Goal: Task Accomplishment & Management: Use online tool/utility

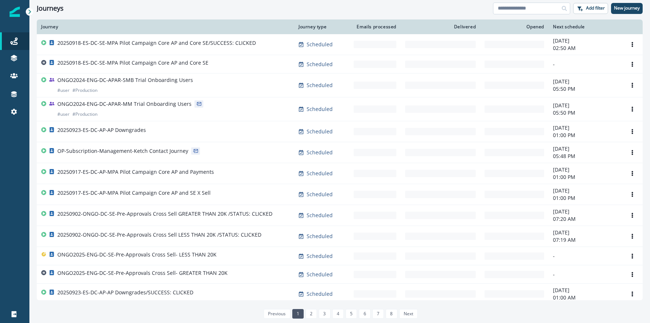
click at [529, 11] on input at bounding box center [531, 9] width 77 height 12
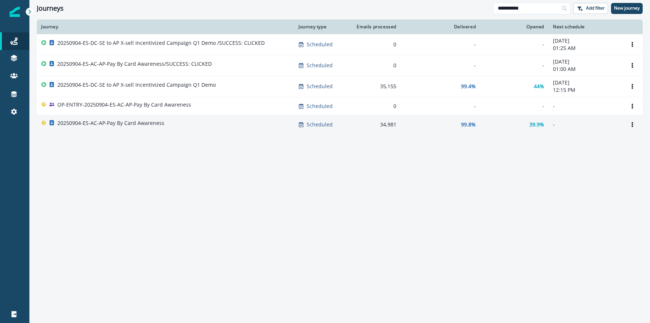
type input "**********"
click at [143, 123] on p "20250904-ES-AC-AP-Pay By Card Awareness" at bounding box center [110, 123] width 107 height 7
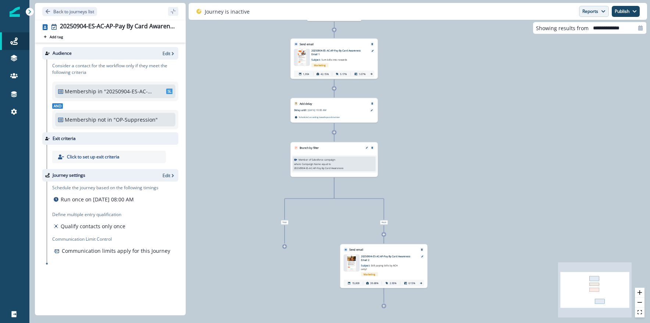
click at [603, 10] on icon "button" at bounding box center [603, 11] width 4 height 4
click at [601, 116] on div "17,538 contacts have entered the journey Send email Email asset changed, journe…" at bounding box center [339, 161] width 621 height 323
drag, startPoint x: 609, startPoint y: 115, endPoint x: 551, endPoint y: 15, distance: 115.4
click at [607, 111] on div "17,538 contacts have entered the journey Send email Email asset changed, journe…" at bounding box center [339, 161] width 621 height 323
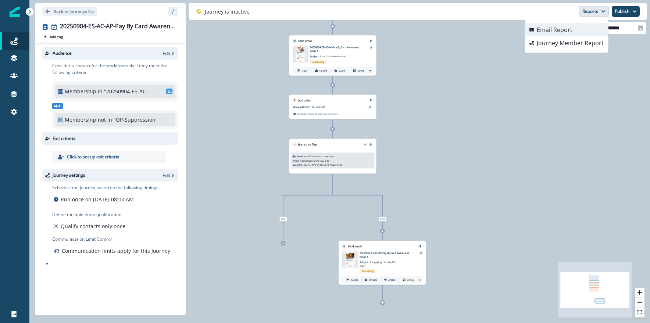
click at [551, 32] on p "Email Report" at bounding box center [555, 29] width 36 height 9
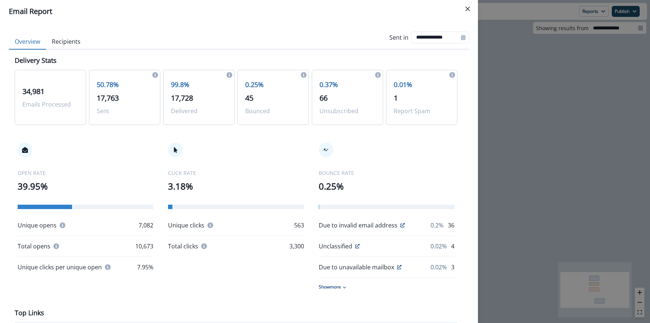
click at [52, 42] on button "Recipients" at bounding box center [66, 41] width 40 height 15
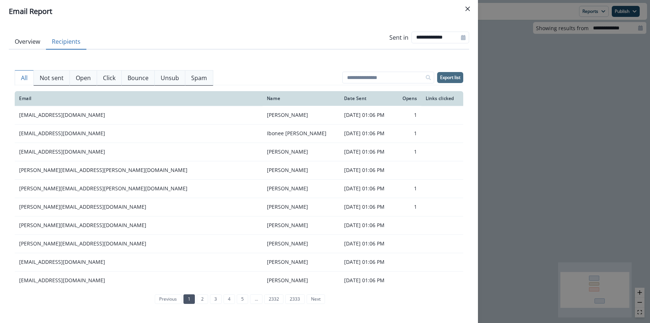
click at [450, 79] on p "Export list" at bounding box center [450, 77] width 20 height 5
click at [33, 42] on button "Overview" at bounding box center [27, 41] width 37 height 15
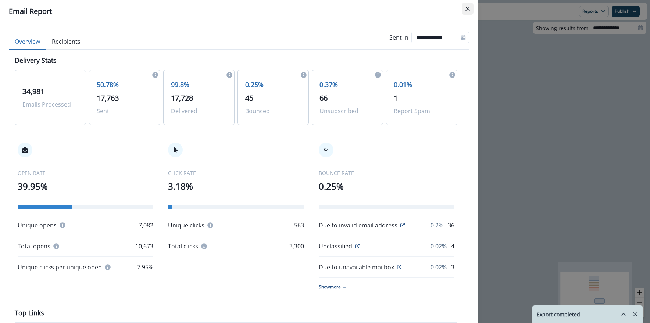
click at [470, 7] on button "Close" at bounding box center [468, 9] width 12 height 12
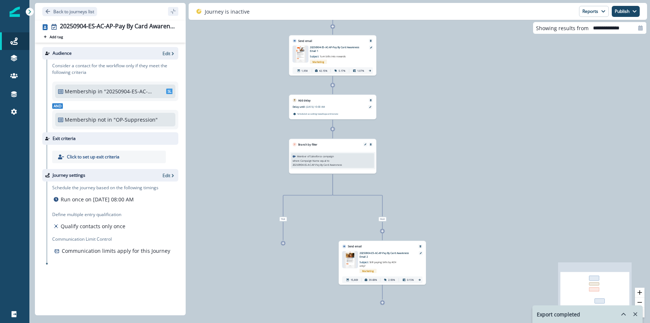
click at [394, 258] on p "20250904-ES-AC-AP-Pay By Card Awareness Email 2" at bounding box center [387, 254] width 54 height 7
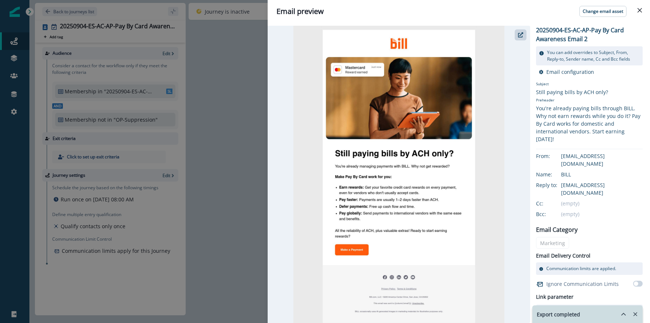
click at [182, 195] on div "Email preview Change email asset 20250904-ES-AC-AP-Pay By Card Awareness Email …" at bounding box center [325, 161] width 650 height 323
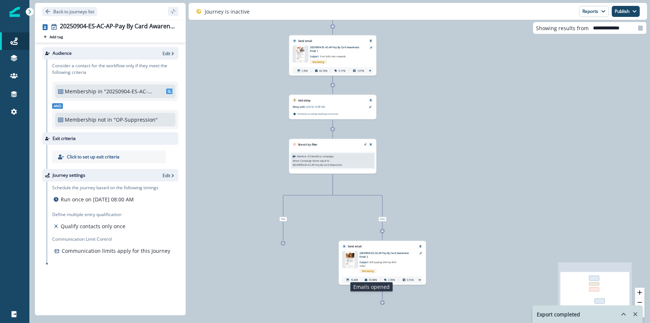
click at [371, 278] on p "39.68%" at bounding box center [373, 280] width 8 height 4
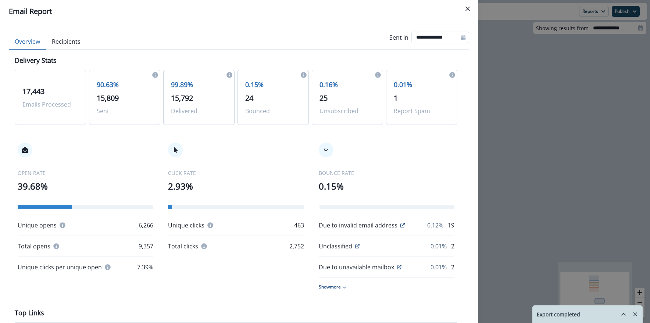
click at [586, 150] on div "**********" at bounding box center [325, 161] width 650 height 323
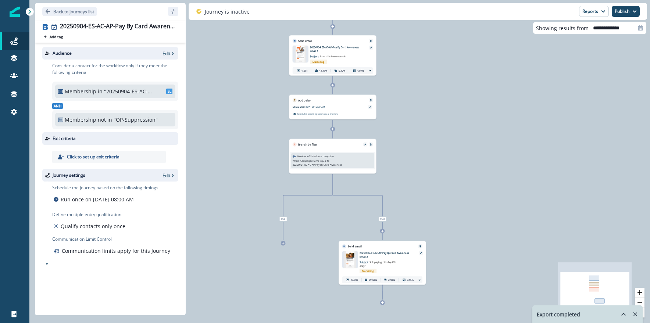
click at [340, 75] on div "Email asset changed, journey reports will be subject to change This asset has o…" at bounding box center [332, 59] width 87 height 33
click at [340, 72] on p "5.17%" at bounding box center [342, 71] width 7 height 4
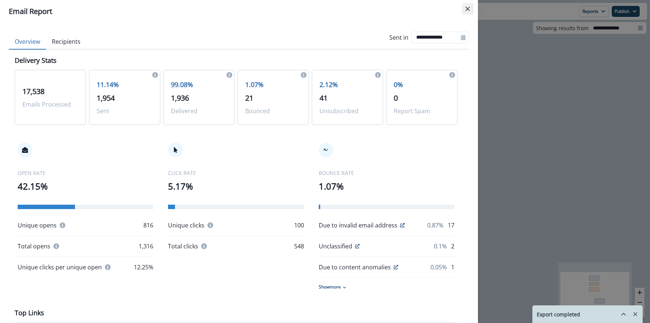
click at [467, 10] on icon "Close" at bounding box center [468, 9] width 4 height 4
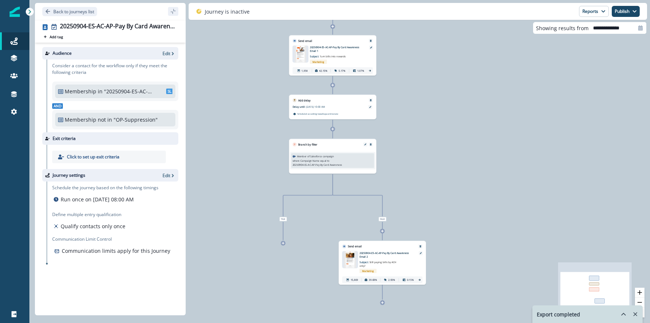
click at [383, 254] on p "20250904-ES-AC-AP-Pay By Card Awareness Email 2" at bounding box center [387, 254] width 54 height 7
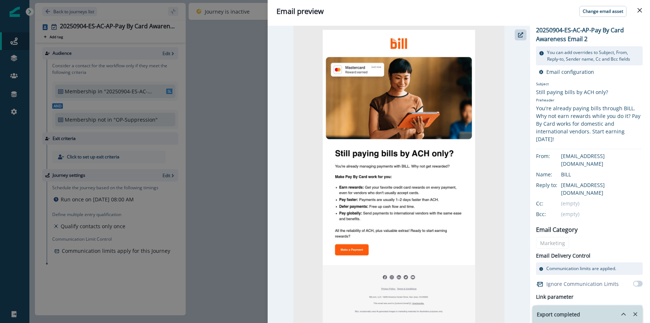
click at [211, 240] on div "Email preview Change email asset 20250904-ES-AC-AP-Pay By Card Awareness Email …" at bounding box center [325, 161] width 650 height 323
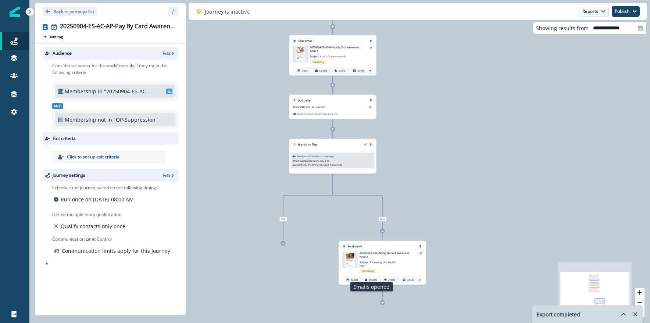
click at [367, 278] on icon at bounding box center [366, 279] width 3 height 3
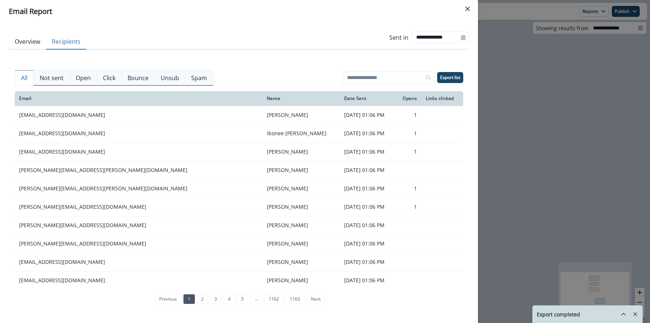
click at [67, 40] on button "Recipients" at bounding box center [66, 41] width 40 height 15
click at [112, 78] on p "Click" at bounding box center [109, 78] width 13 height 9
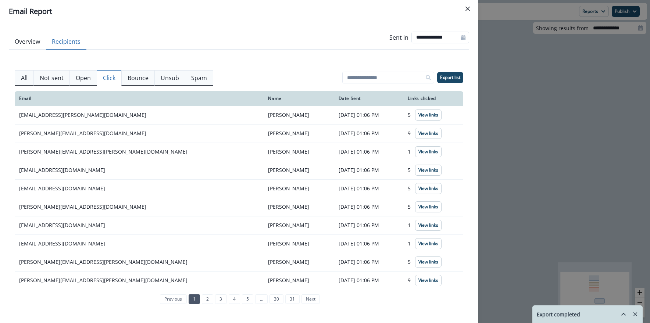
click at [29, 80] on button "All" at bounding box center [24, 77] width 19 height 15
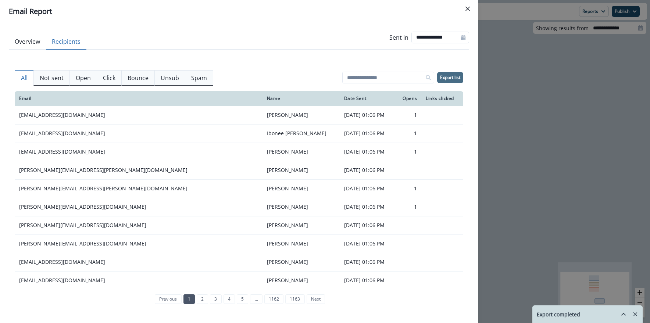
click at [459, 77] on p "Export list" at bounding box center [450, 77] width 20 height 5
click at [471, 8] on button "Close" at bounding box center [468, 9] width 12 height 12
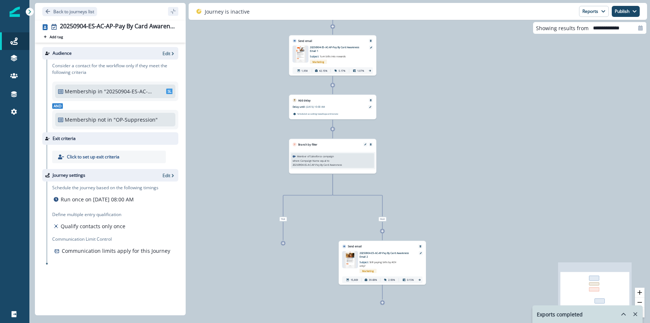
click at [62, 16] on div "Back to journeys list" at bounding box center [110, 11] width 151 height 17
click at [65, 13] on p "Back to journeys list" at bounding box center [73, 11] width 41 height 6
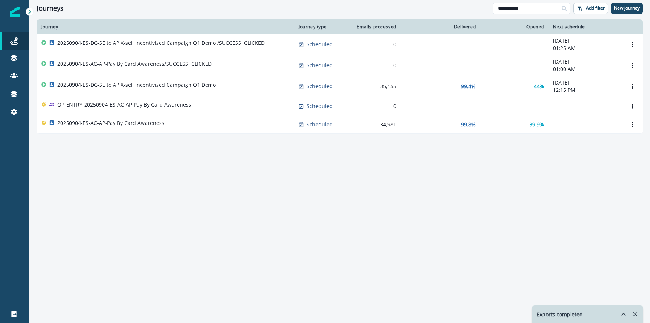
click at [549, 11] on input "**********" at bounding box center [531, 9] width 77 height 12
drag, startPoint x: 549, startPoint y: 11, endPoint x: 454, endPoint y: 5, distance: 95.8
click at [454, 5] on div "**********" at bounding box center [339, 8] width 621 height 17
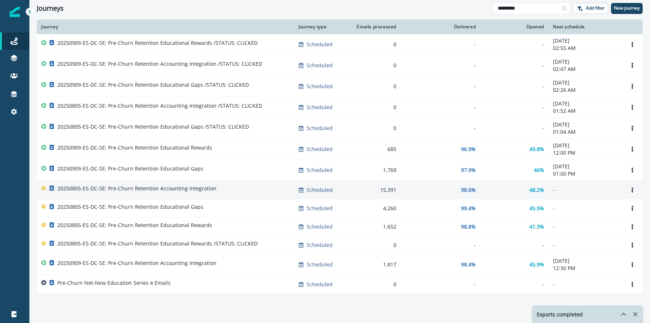
type input "*********"
click at [163, 189] on p "20250805-ES-DC-SE: Pre-Churn Retention Accounting Integration" at bounding box center [136, 188] width 159 height 7
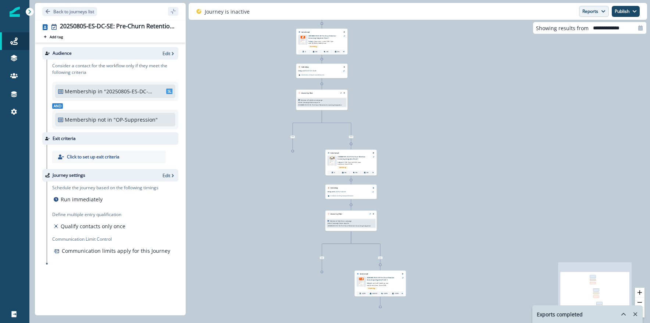
click at [591, 13] on button "Reports" at bounding box center [594, 11] width 30 height 11
click at [583, 30] on button "Email Report" at bounding box center [566, 29] width 83 height 13
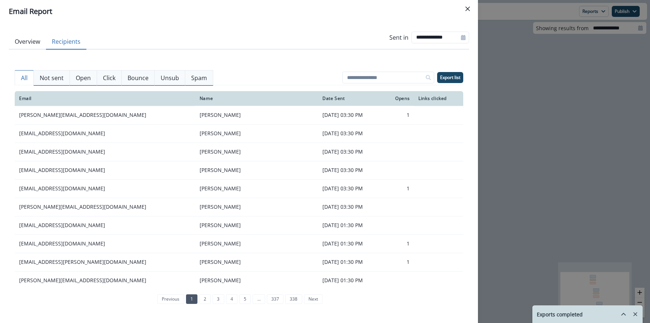
click at [69, 45] on button "Recipients" at bounding box center [66, 41] width 40 height 15
click at [109, 77] on p "Click" at bounding box center [109, 78] width 13 height 9
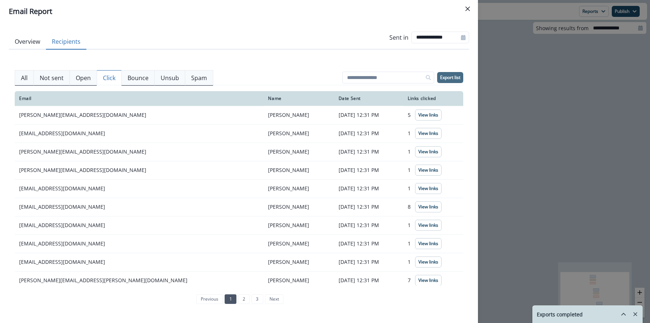
click at [444, 80] on p "Export list" at bounding box center [450, 77] width 20 height 5
click at [596, 14] on div "**********" at bounding box center [325, 161] width 650 height 323
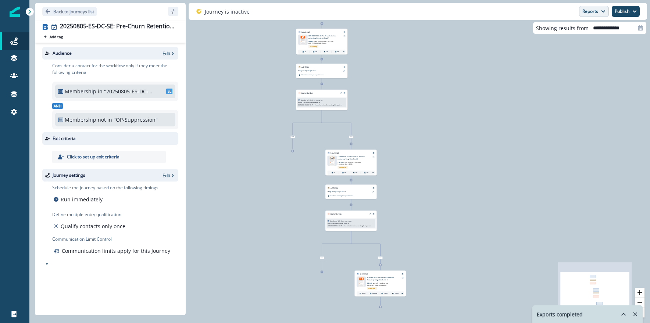
click at [599, 13] on button "Reports" at bounding box center [594, 11] width 30 height 11
click at [588, 41] on p "Journey Member Report" at bounding box center [570, 43] width 67 height 9
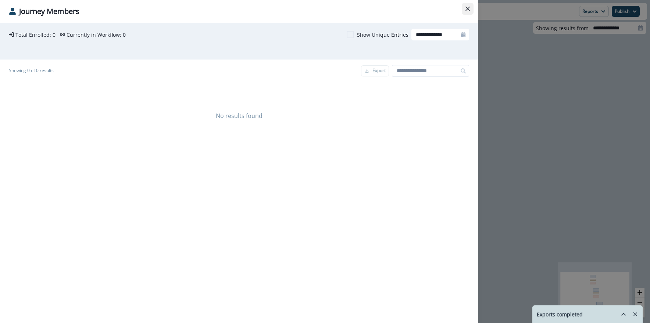
click at [469, 4] on button "Close" at bounding box center [468, 9] width 12 height 12
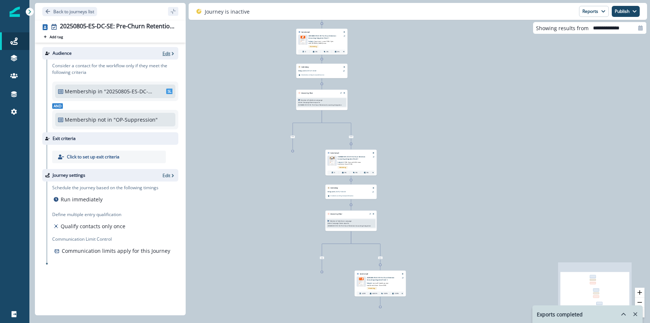
click at [170, 53] on icon "button" at bounding box center [172, 53] width 5 height 5
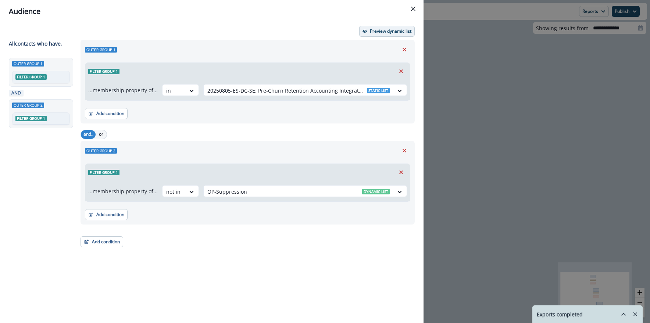
click at [398, 34] on button "Preview dynamic list" at bounding box center [387, 31] width 56 height 11
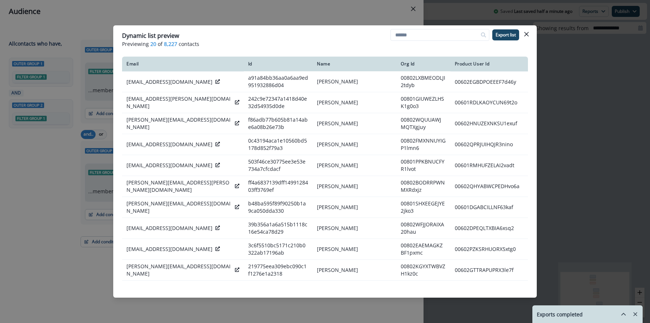
click at [527, 35] on icon "Close" at bounding box center [527, 34] width 4 height 4
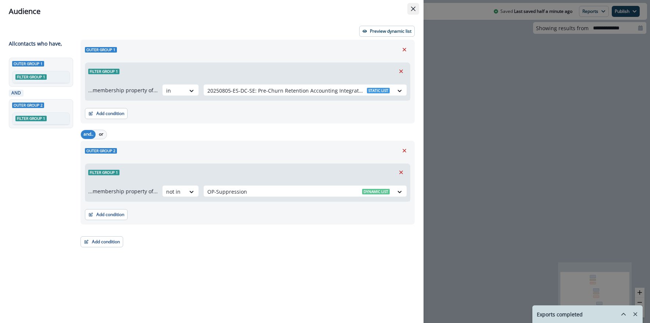
click at [409, 9] on button "Close" at bounding box center [414, 9] width 12 height 12
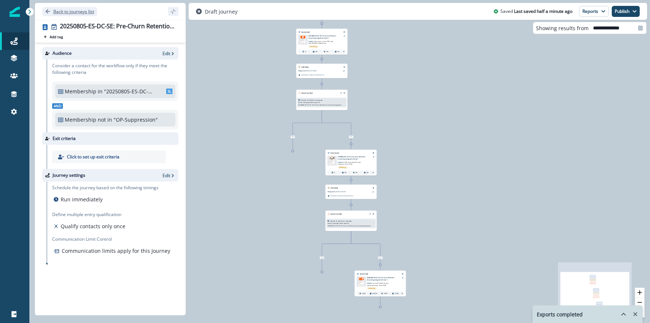
click at [81, 13] on p "Back to journeys list" at bounding box center [73, 11] width 41 height 6
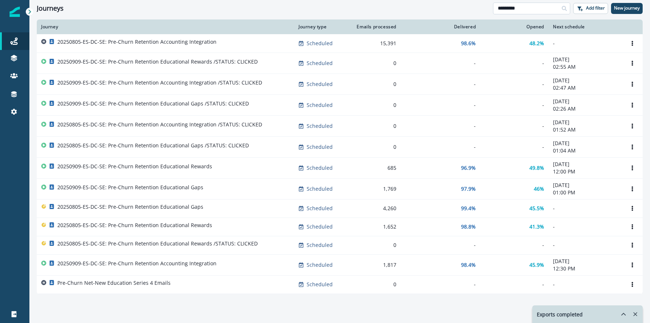
click at [540, 9] on input "*********" at bounding box center [531, 9] width 77 height 12
drag, startPoint x: 540, startPoint y: 9, endPoint x: 421, endPoint y: -4, distance: 119.5
click at [421, 0] on html "A newer version of [DOMAIN_NAME] is available. Refresh your page to load the la…" at bounding box center [325, 161] width 650 height 323
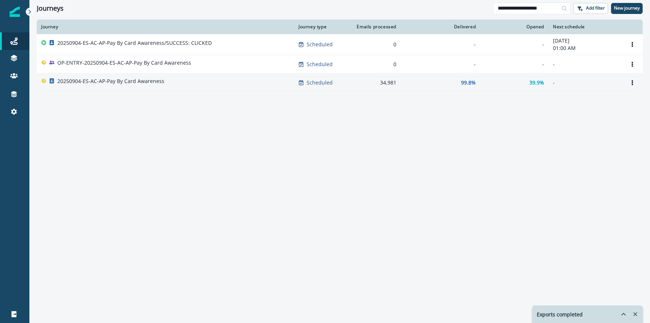
type input "**********"
click at [151, 82] on p "20250904-ES-AC-AP-Pay By Card Awareness" at bounding box center [110, 81] width 107 height 7
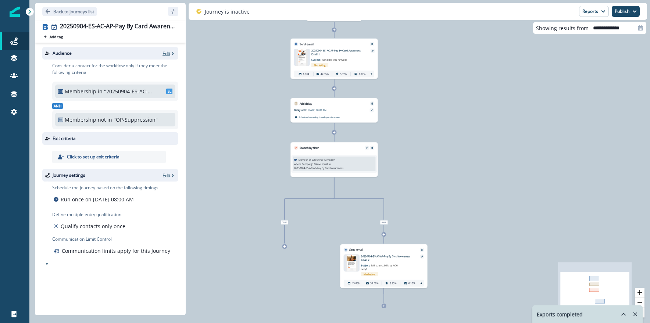
click at [166, 55] on p "Edit" at bounding box center [167, 53] width 8 height 6
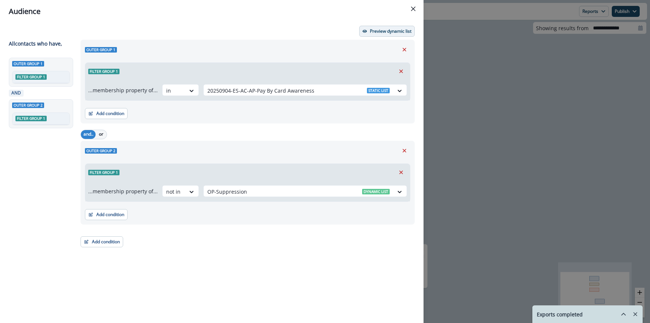
click at [387, 30] on p "Preview dynamic list" at bounding box center [391, 31] width 42 height 5
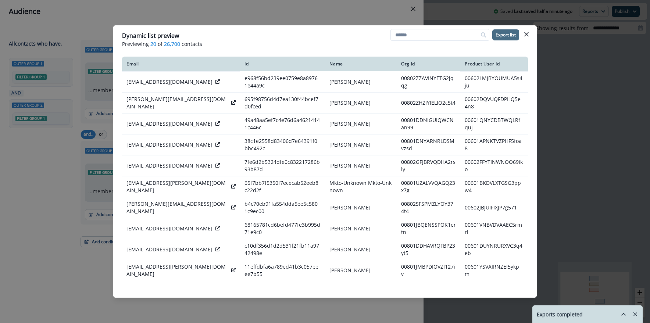
click at [505, 35] on p "Export list" at bounding box center [506, 34] width 20 height 5
